Goal: Navigation & Orientation: Find specific page/section

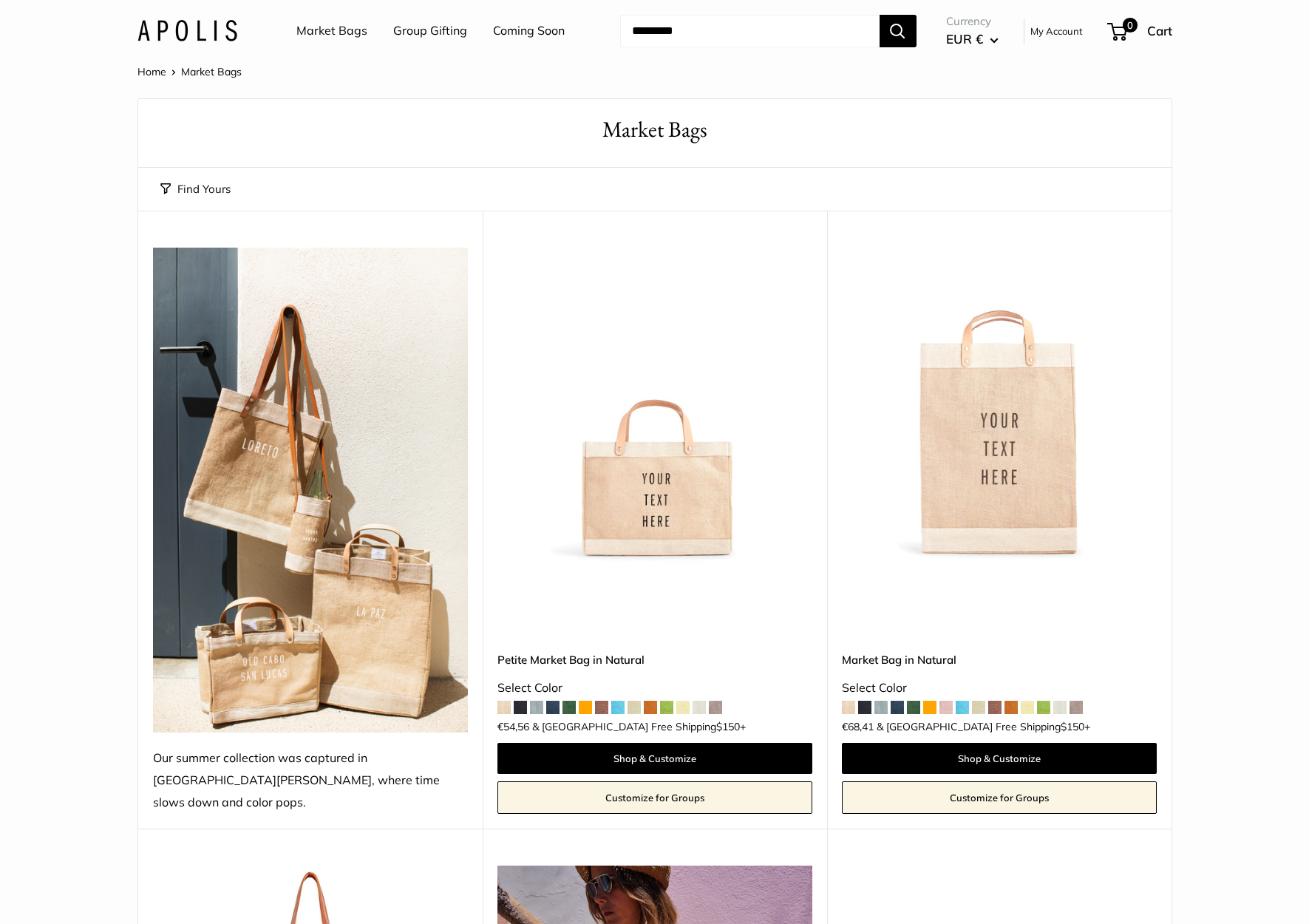
click at [219, 29] on img at bounding box center [187, 30] width 99 height 21
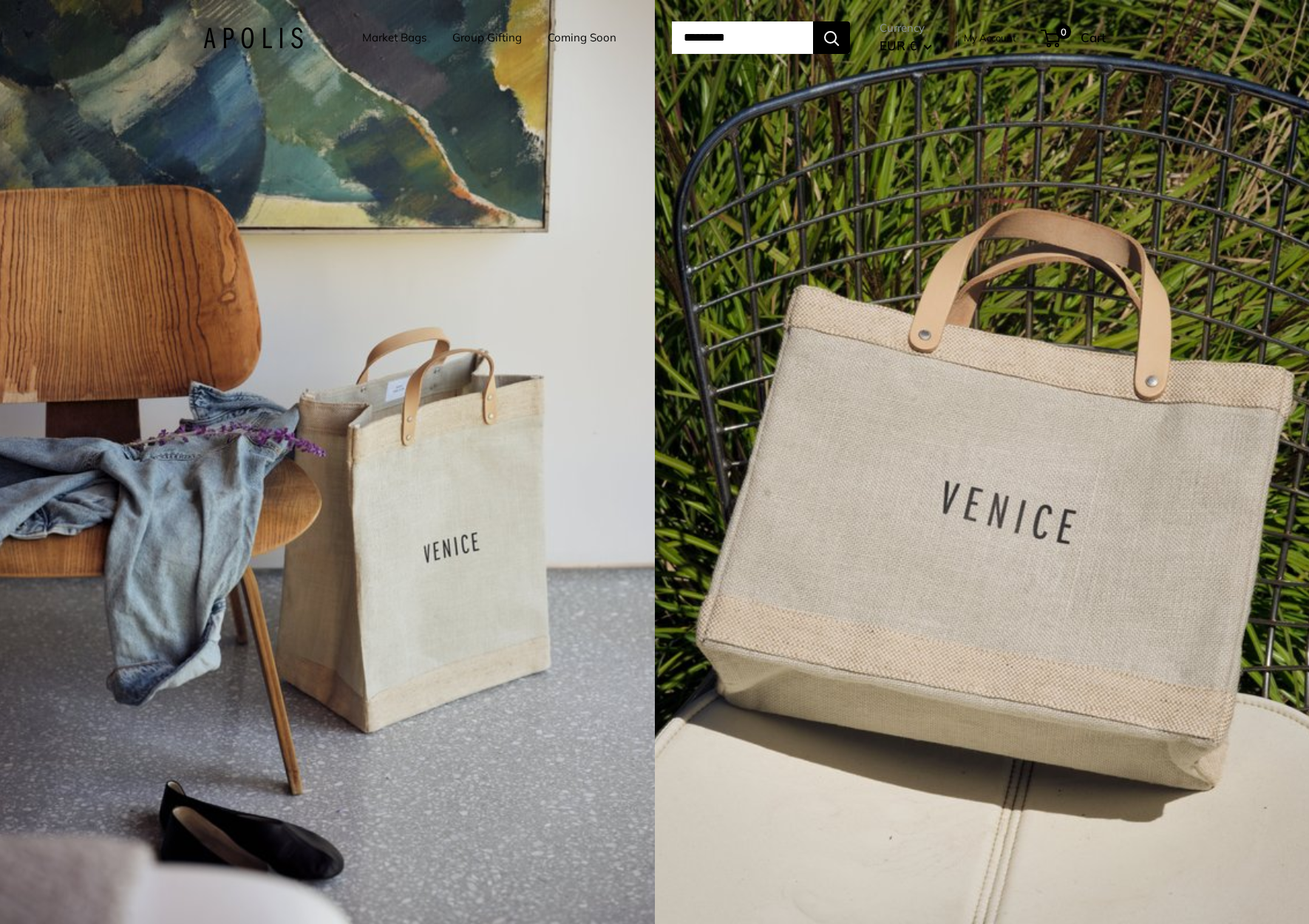
click at [231, 45] on img at bounding box center [253, 38] width 99 height 21
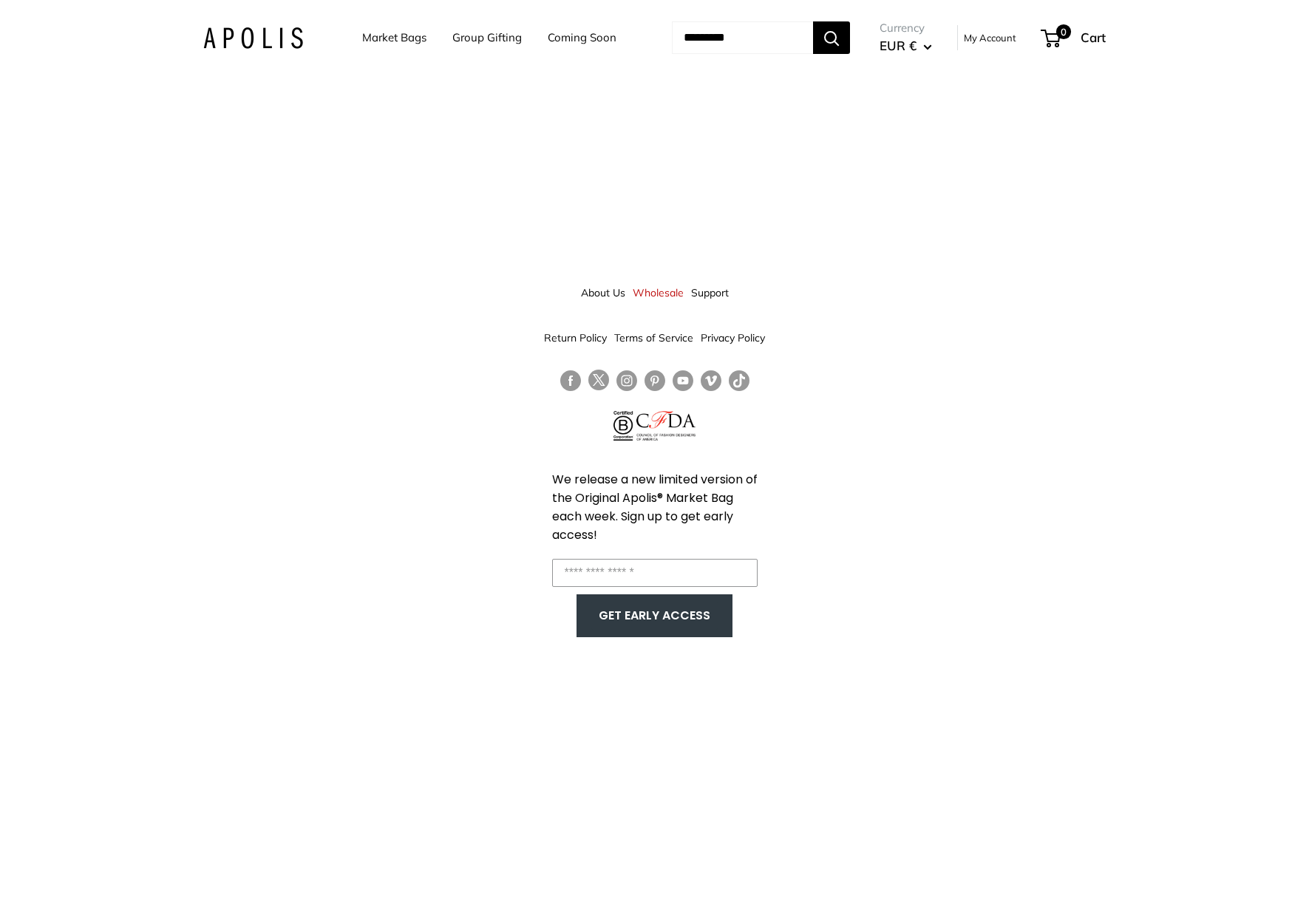
click at [605, 293] on link "About Us" at bounding box center [603, 292] width 45 height 26
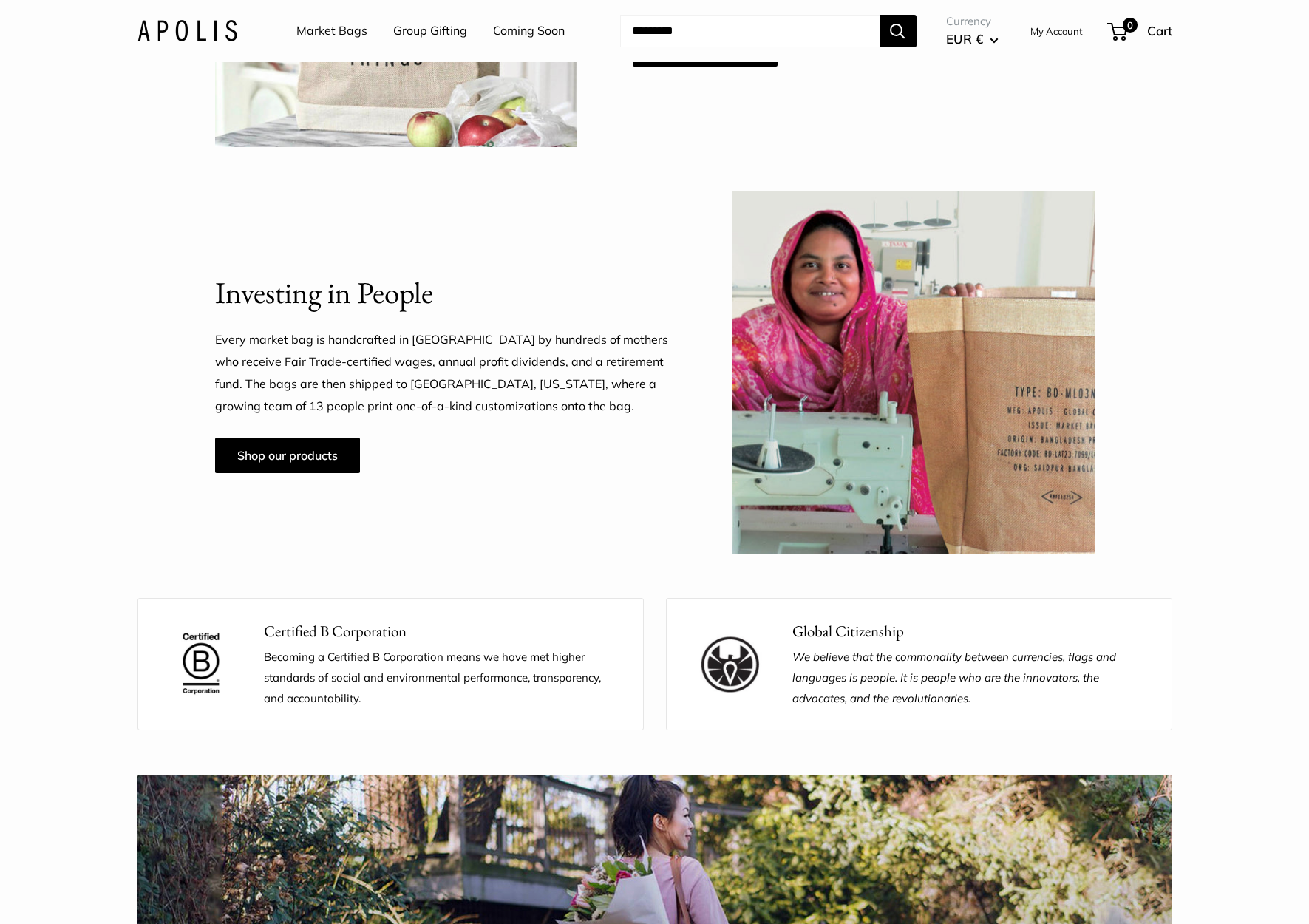
scroll to position [1043, 0]
